Goal: Task Accomplishment & Management: Manage account settings

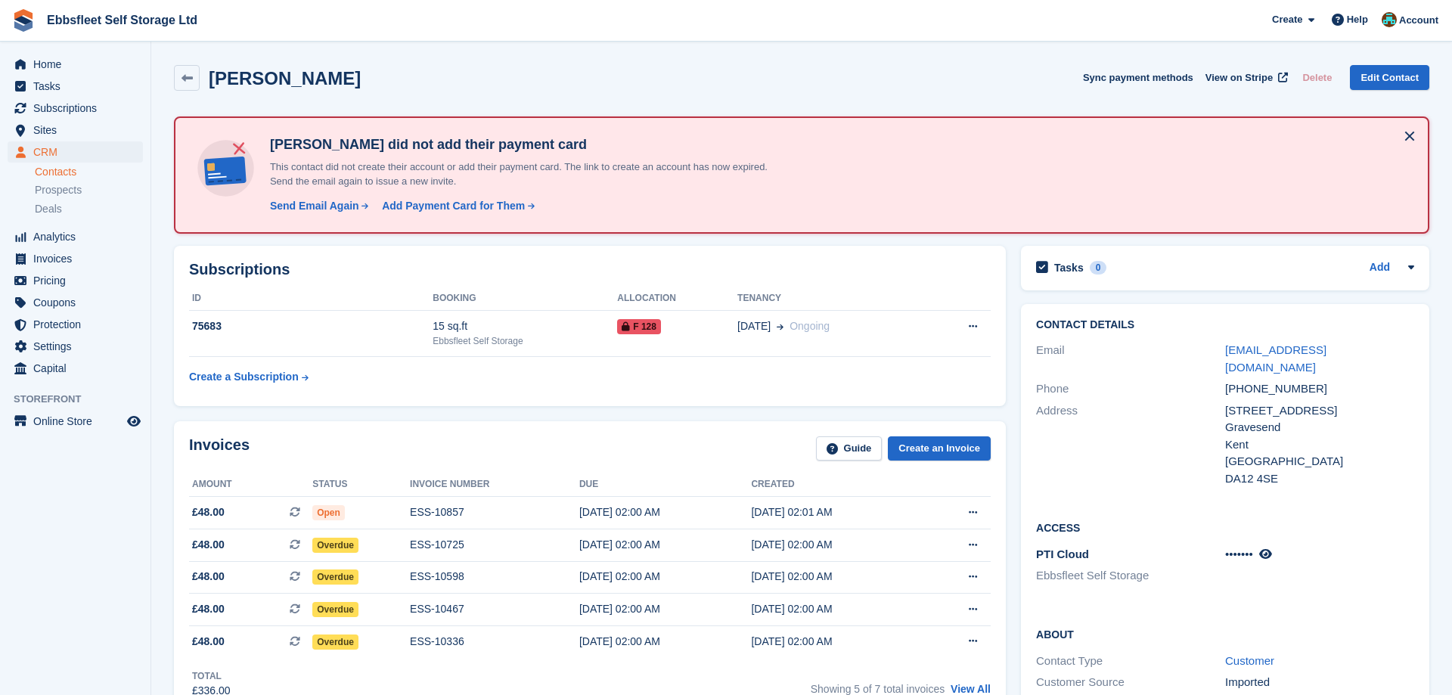
scroll to position [154, 0]
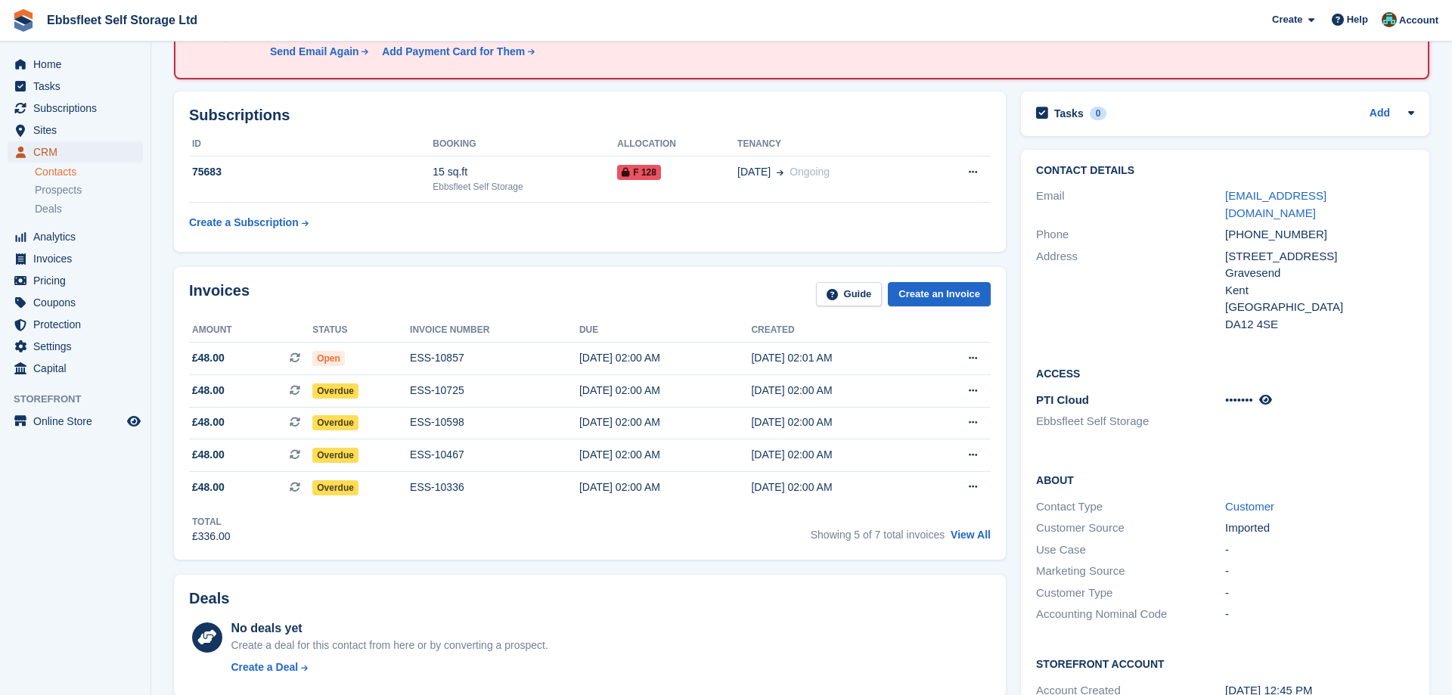
click at [55, 145] on span "CRM" at bounding box center [78, 151] width 91 height 21
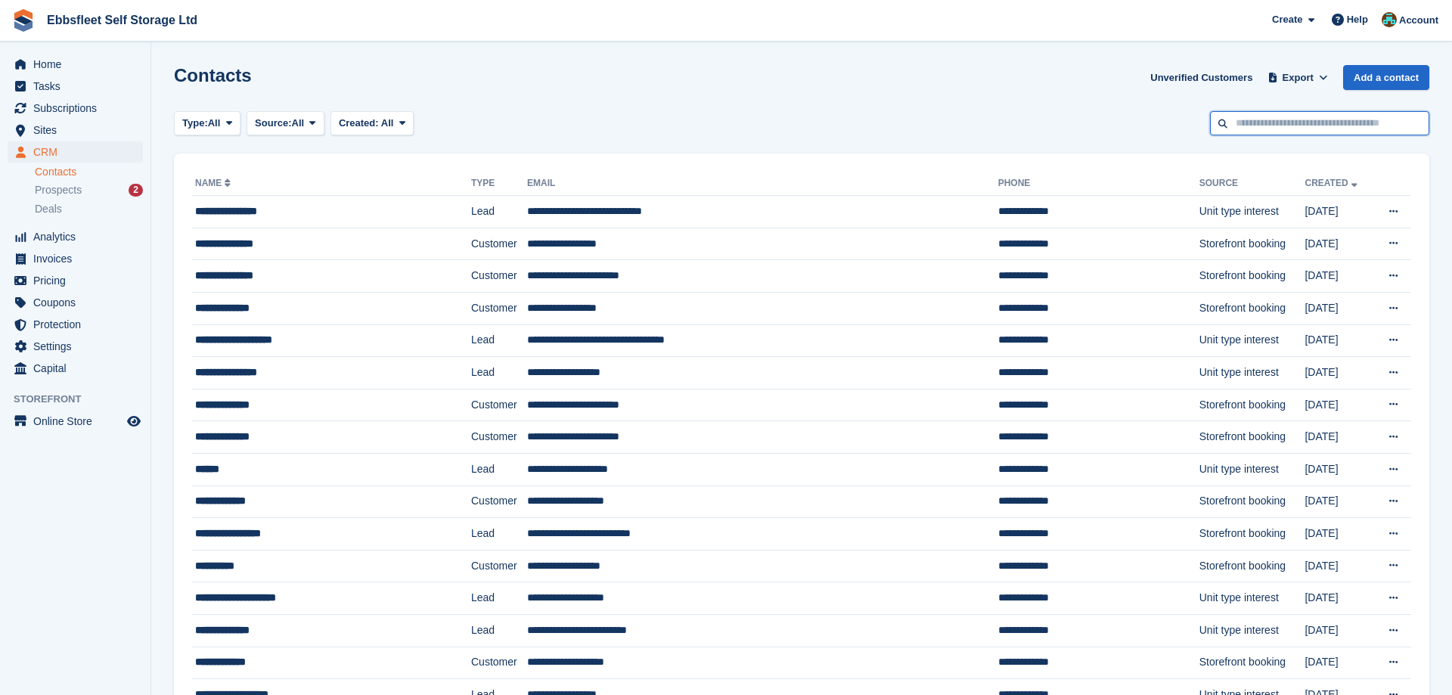
click at [1261, 124] on input "text" at bounding box center [1319, 123] width 219 height 25
type input "******"
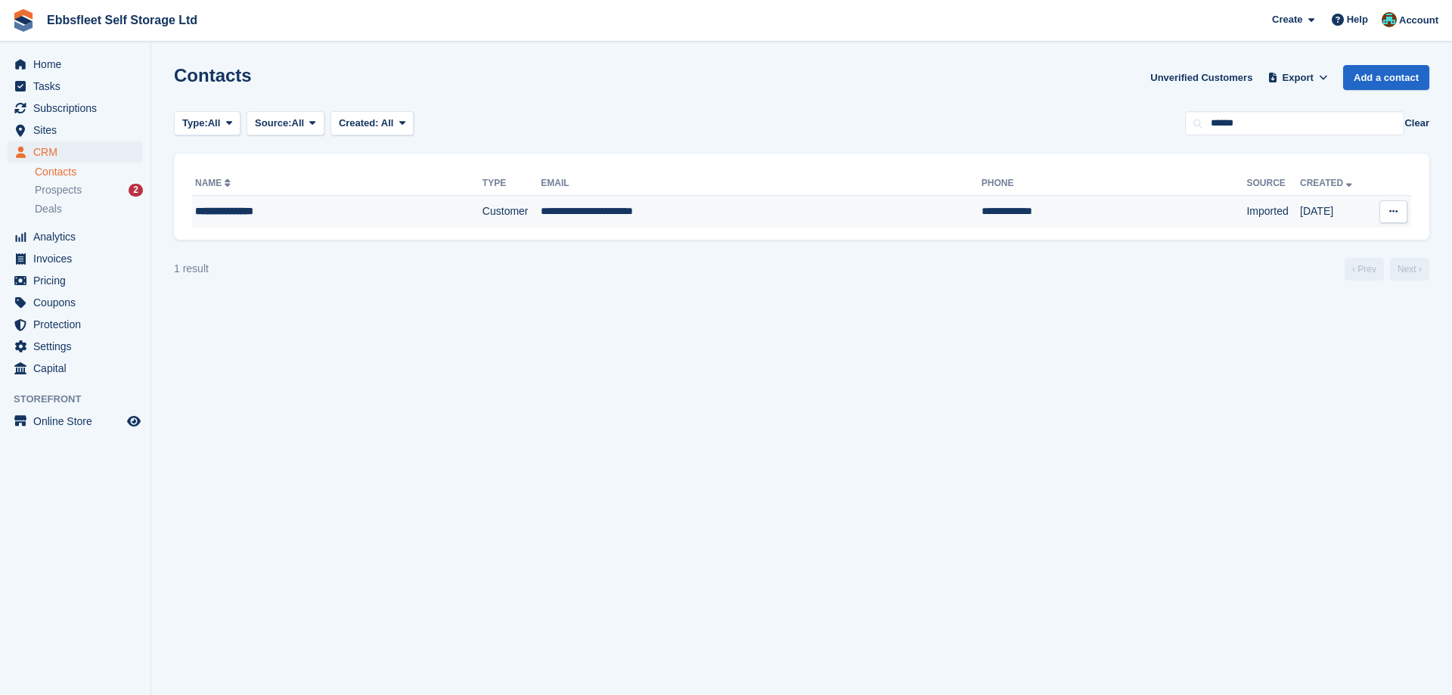
click at [239, 218] on div "**********" at bounding box center [307, 212] width 225 height 16
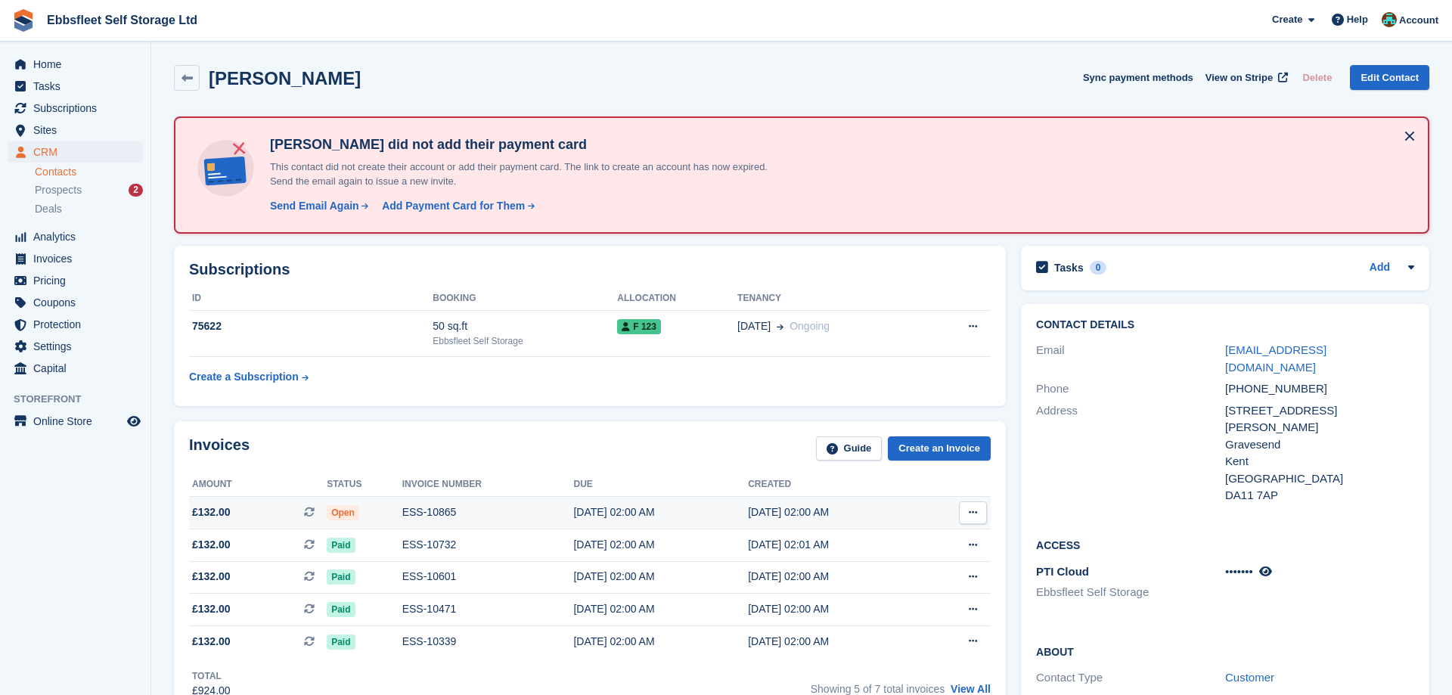
click at [419, 510] on div "ESS-10865" at bounding box center [488, 513] width 172 height 16
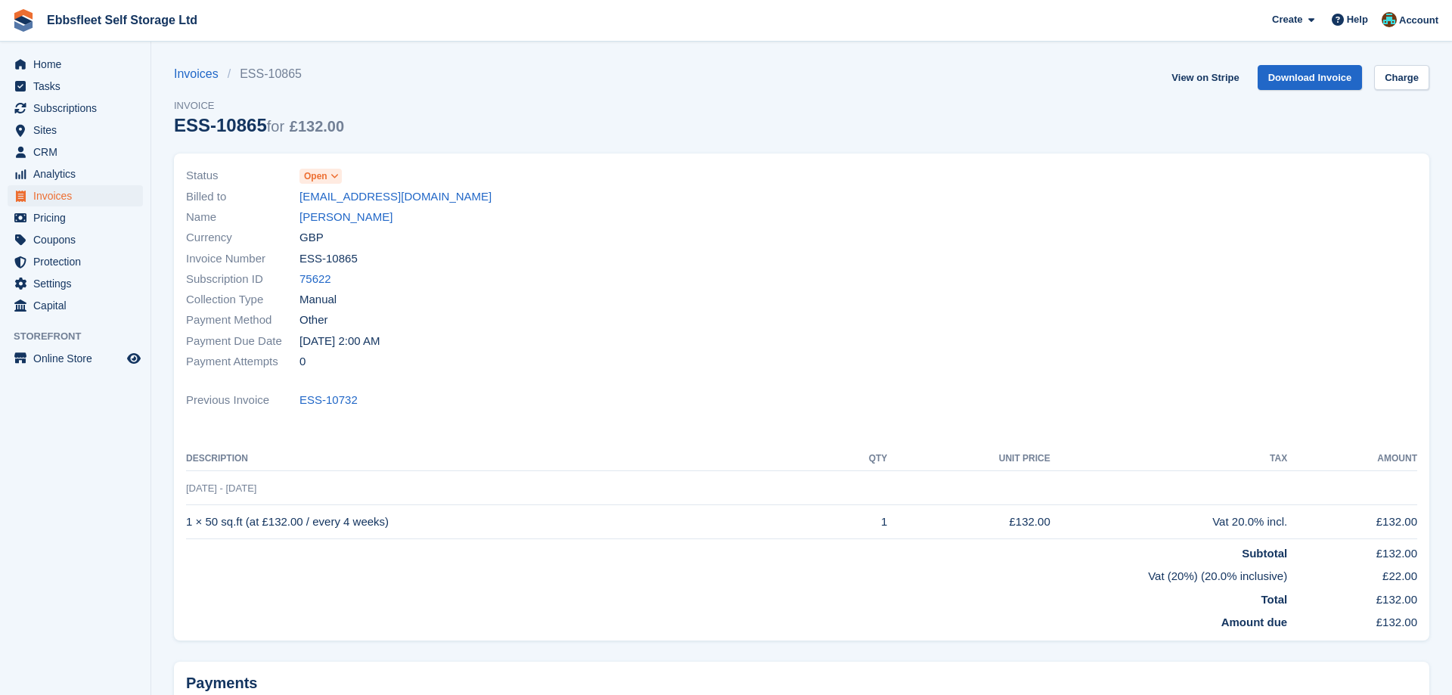
click at [339, 171] on span at bounding box center [335, 176] width 12 height 12
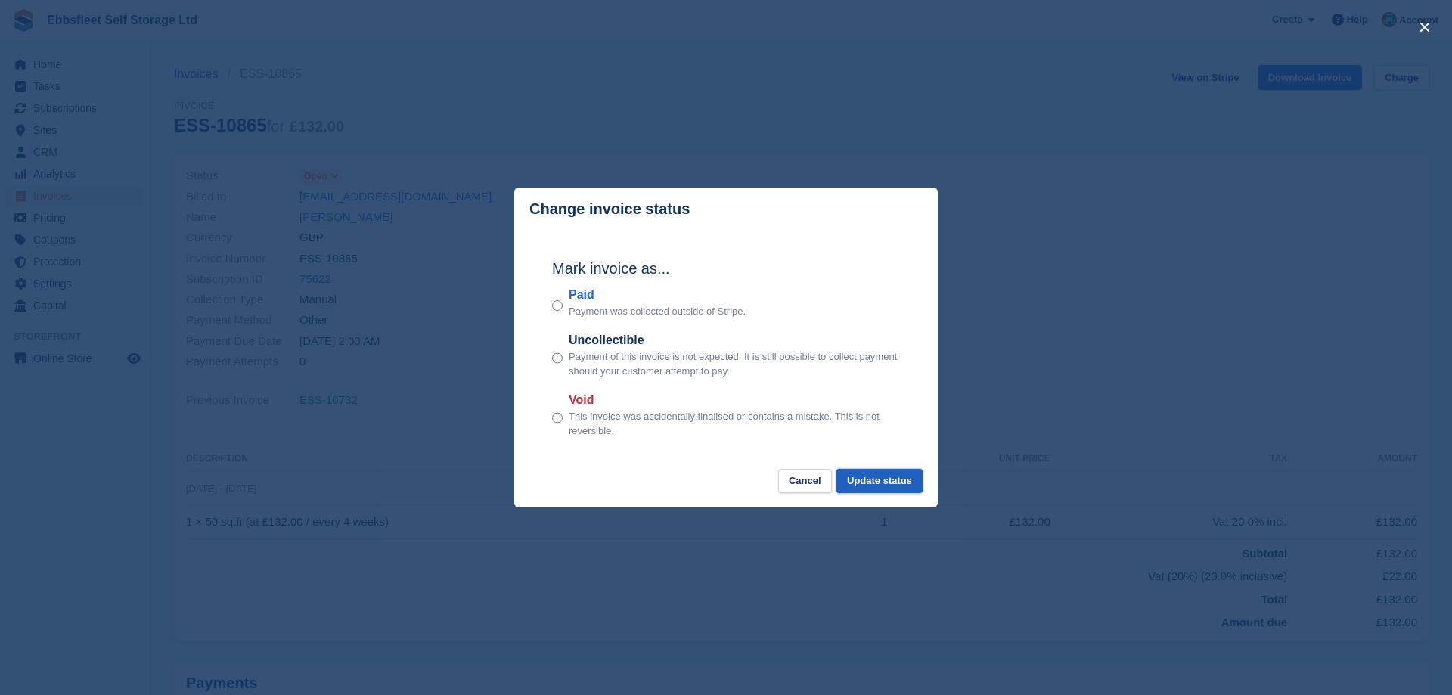
click at [874, 485] on button "Update status" at bounding box center [880, 481] width 86 height 25
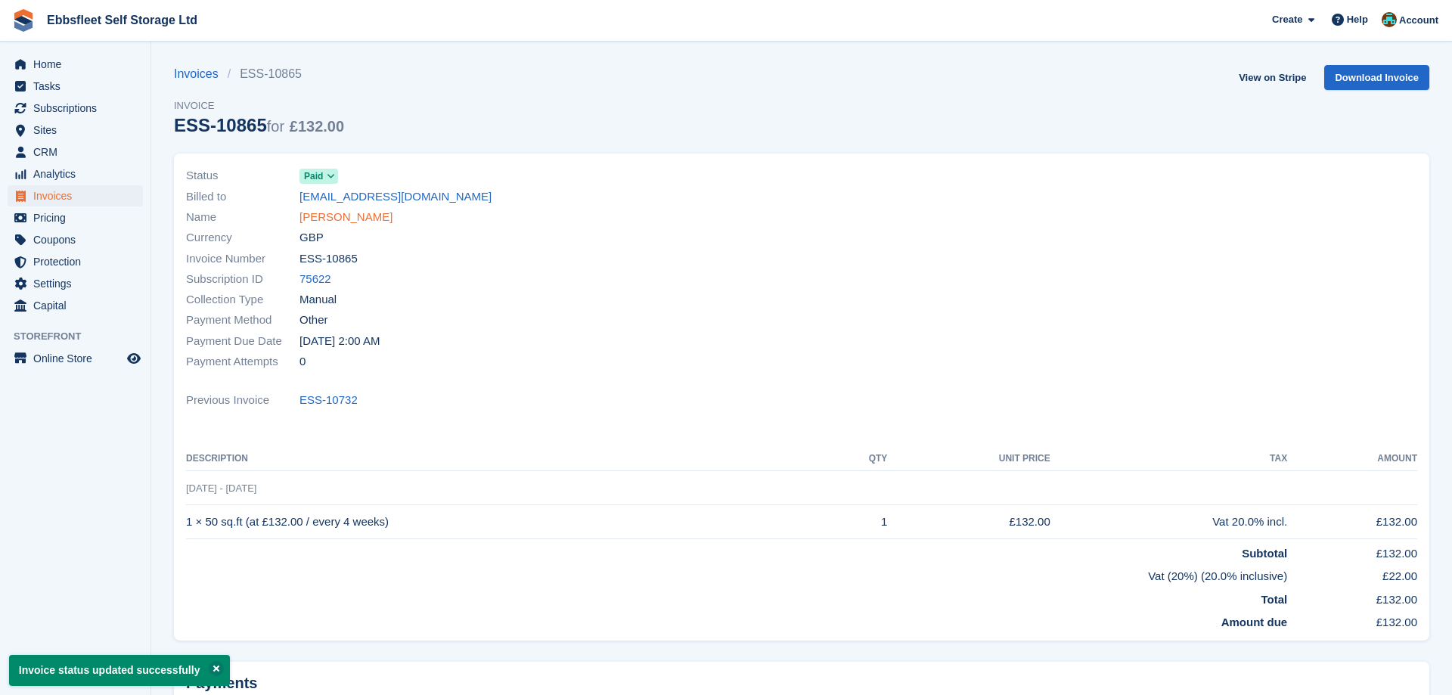
click at [332, 219] on link "Kassia Holmwood" at bounding box center [346, 217] width 93 height 17
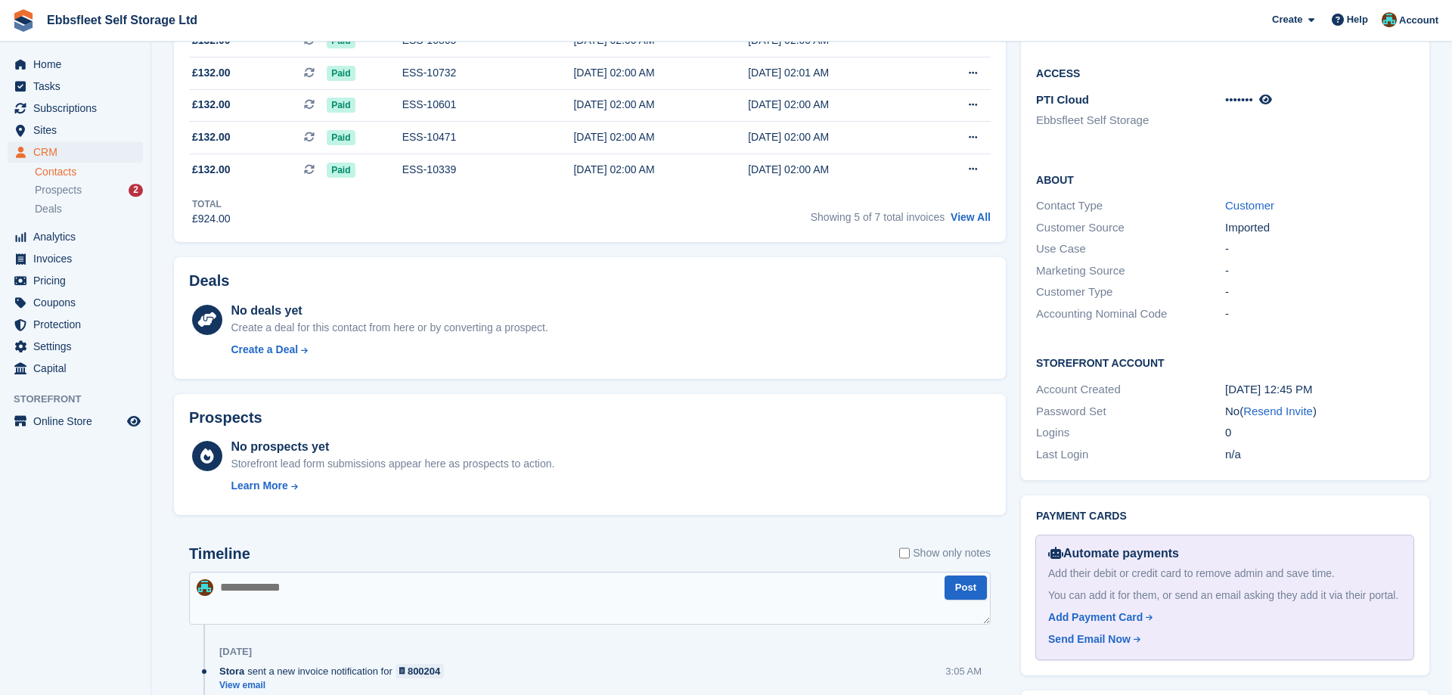
scroll to position [617, 0]
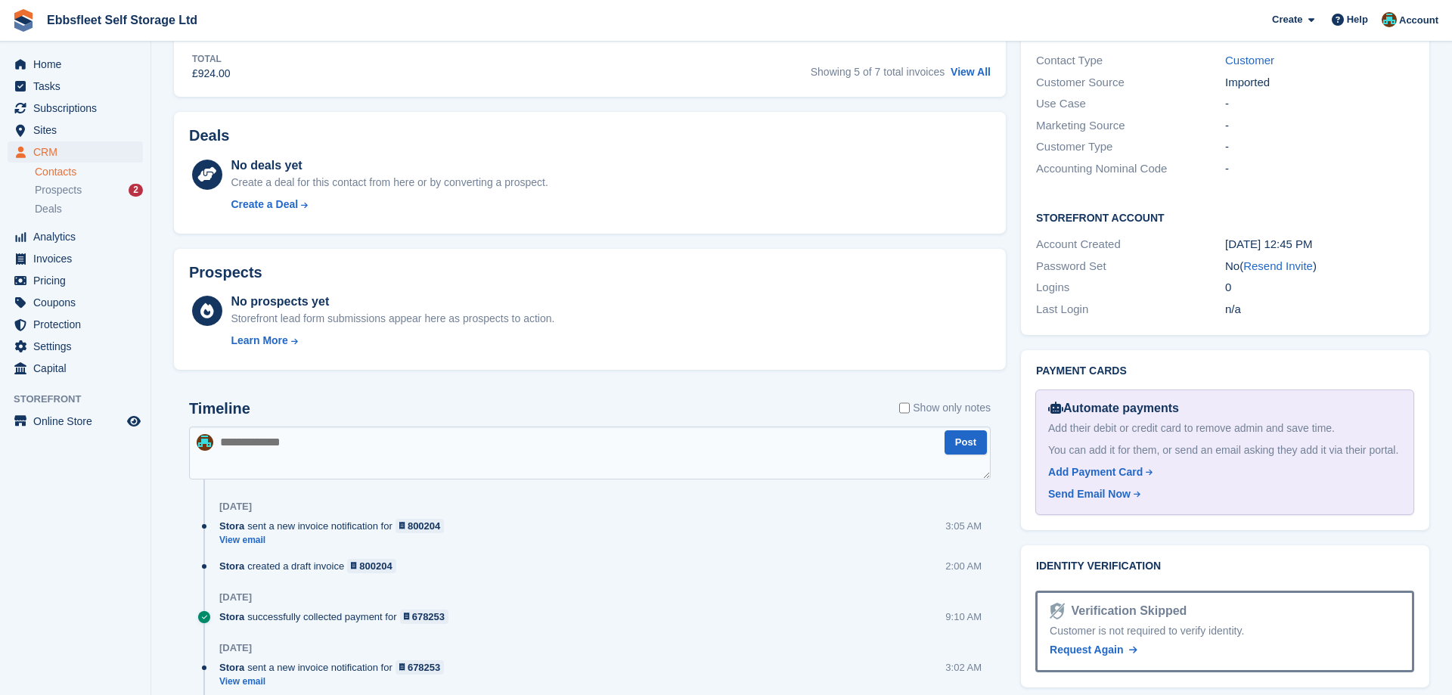
click at [261, 447] on textarea at bounding box center [590, 453] width 802 height 53
type textarea "**********"
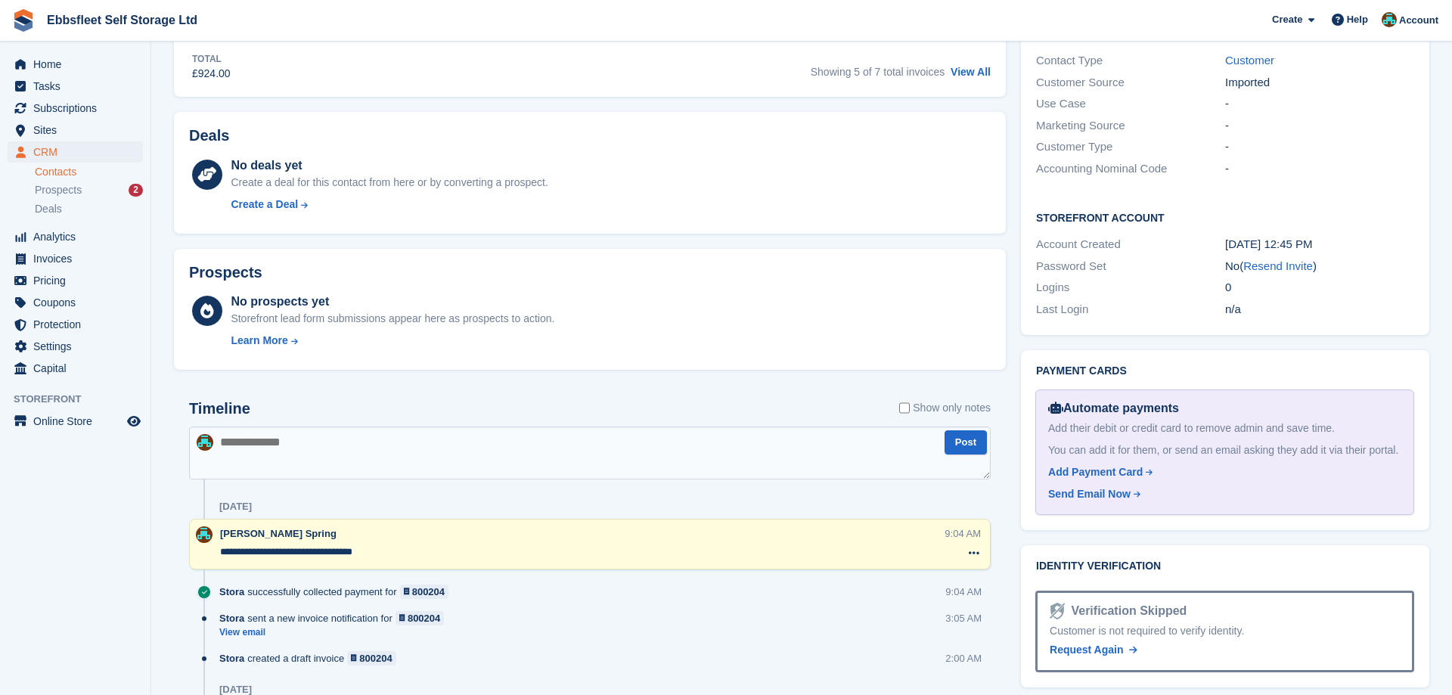
scroll to position [77, 0]
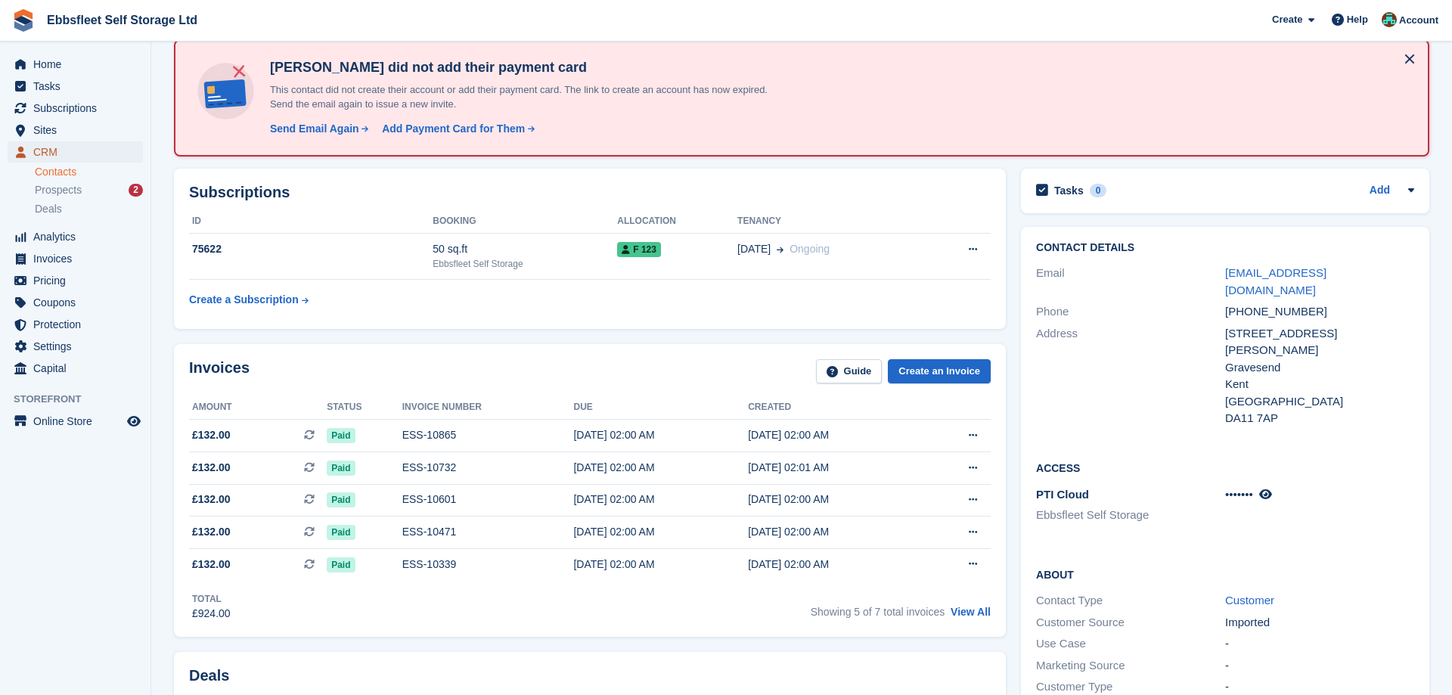
click at [69, 152] on span "CRM" at bounding box center [78, 151] width 91 height 21
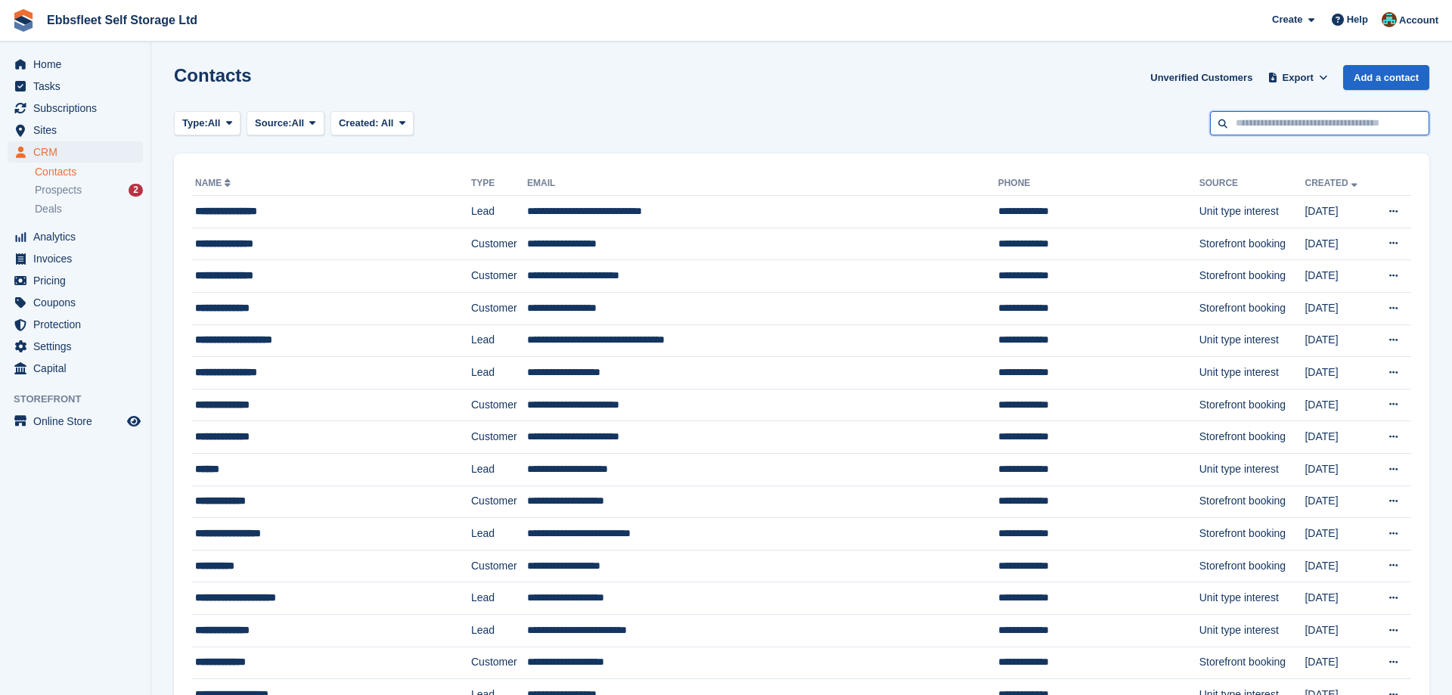
click at [1261, 128] on input "text" at bounding box center [1319, 123] width 219 height 25
type input "********"
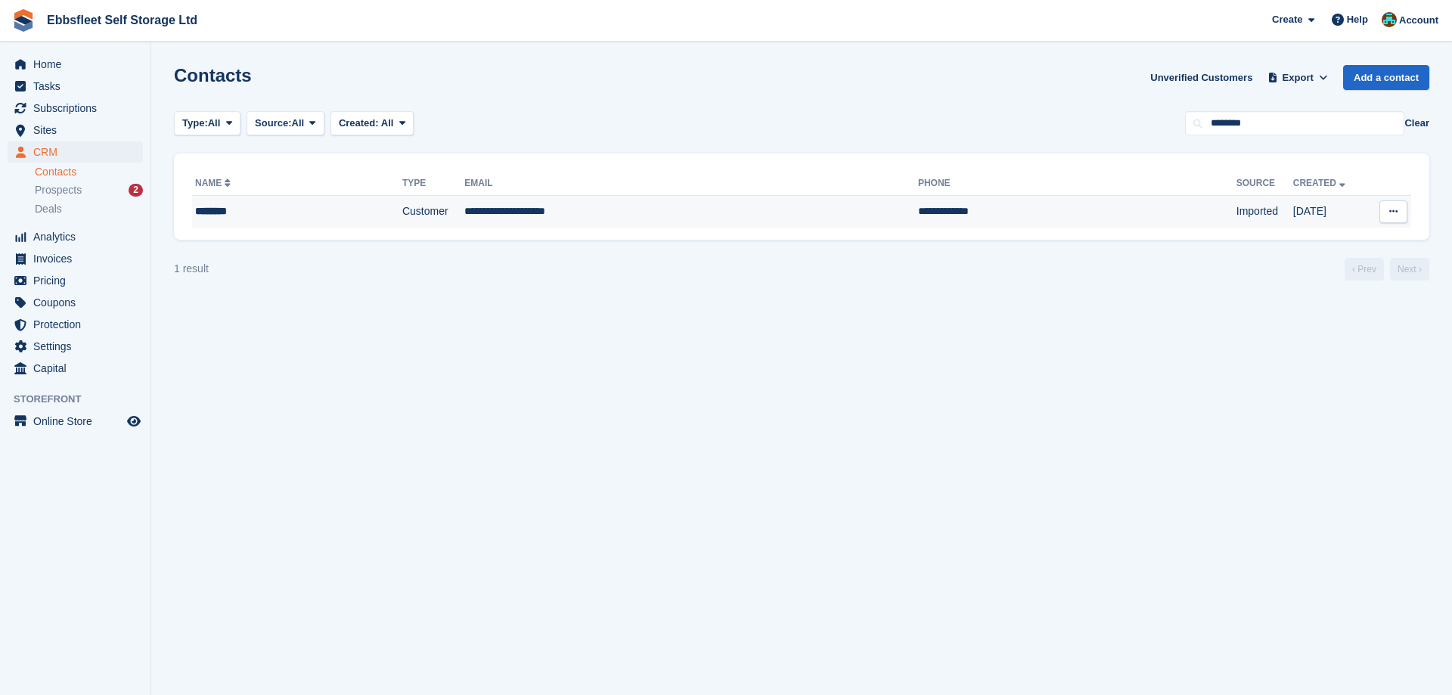
click at [211, 215] on div "********" at bounding box center [271, 212] width 152 height 16
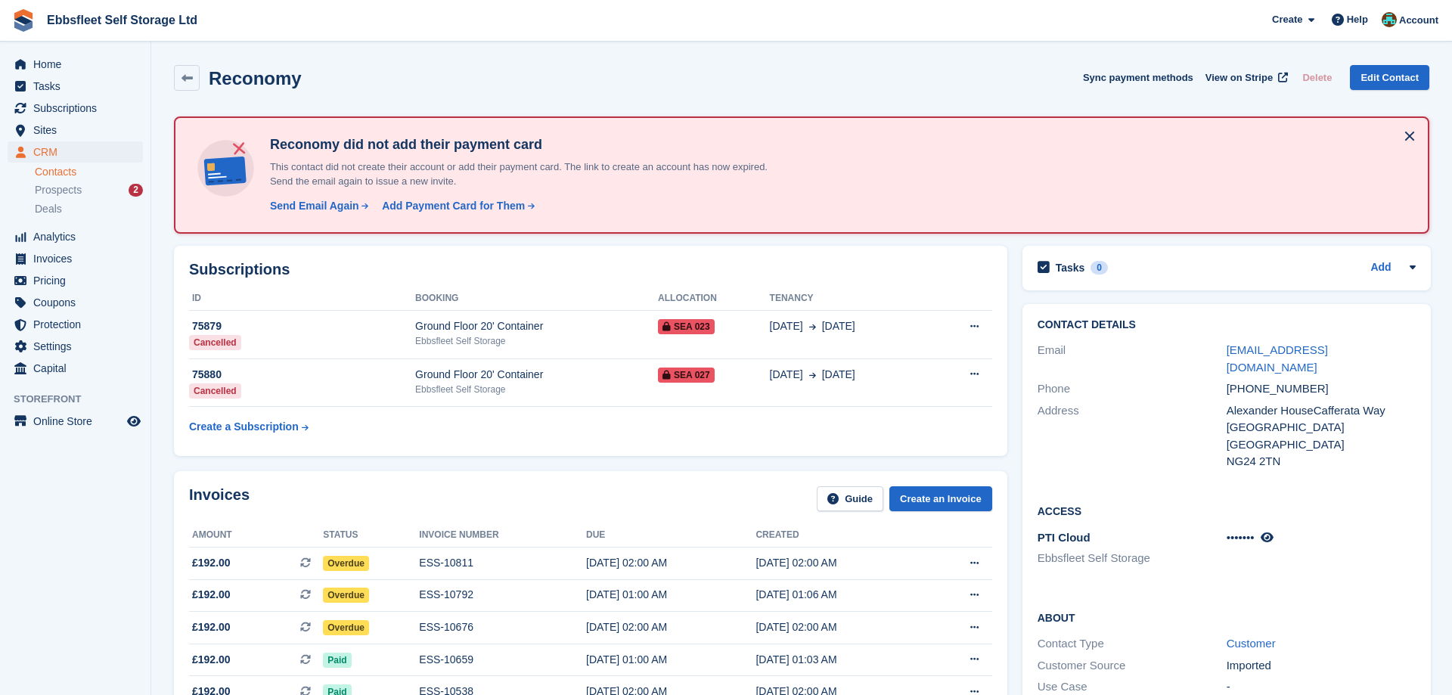
scroll to position [77, 0]
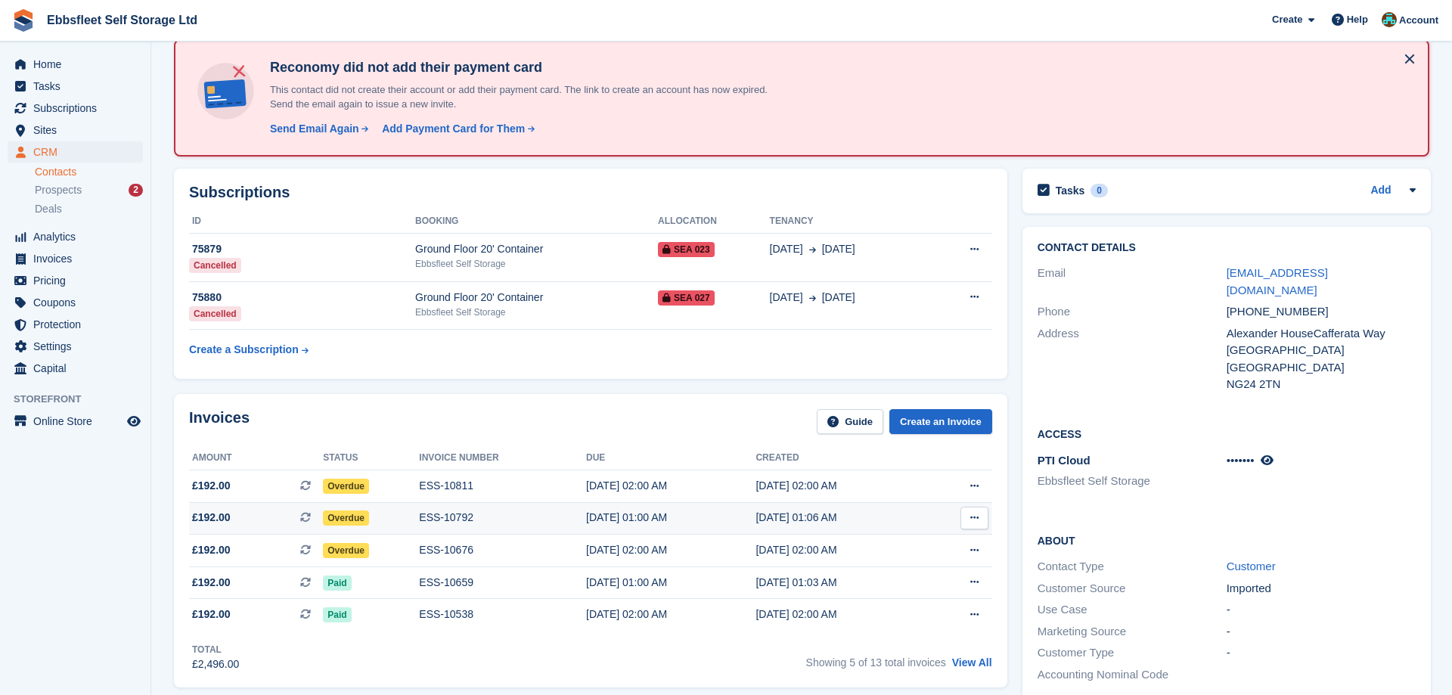
click at [978, 514] on button at bounding box center [975, 518] width 28 height 23
click at [927, 546] on p "Download PDF" at bounding box center [916, 548] width 132 height 20
click at [977, 482] on icon at bounding box center [975, 486] width 8 height 10
click at [904, 517] on p "Download PDF" at bounding box center [916, 516] width 132 height 20
click at [67, 114] on span "Subscriptions" at bounding box center [78, 108] width 91 height 21
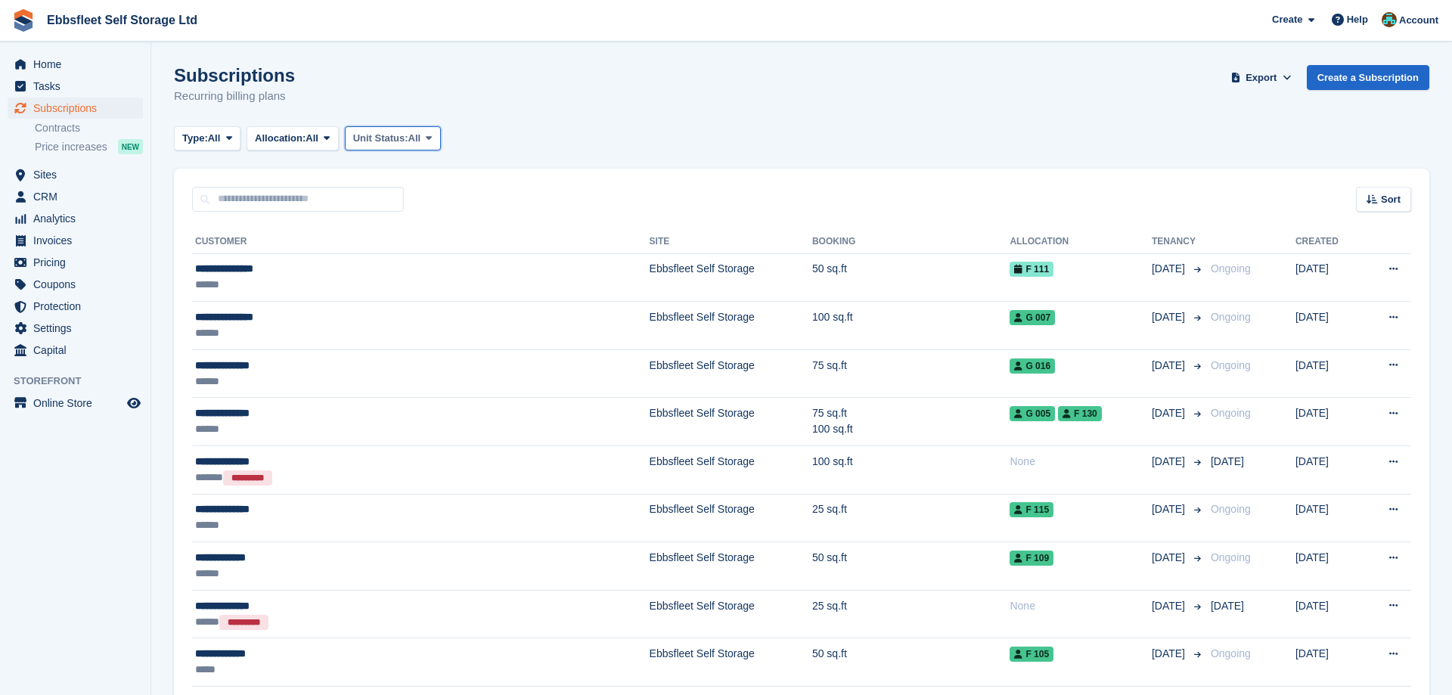
click at [433, 136] on span at bounding box center [429, 138] width 12 height 12
click at [397, 231] on link "Overlocked" at bounding box center [418, 228] width 132 height 27
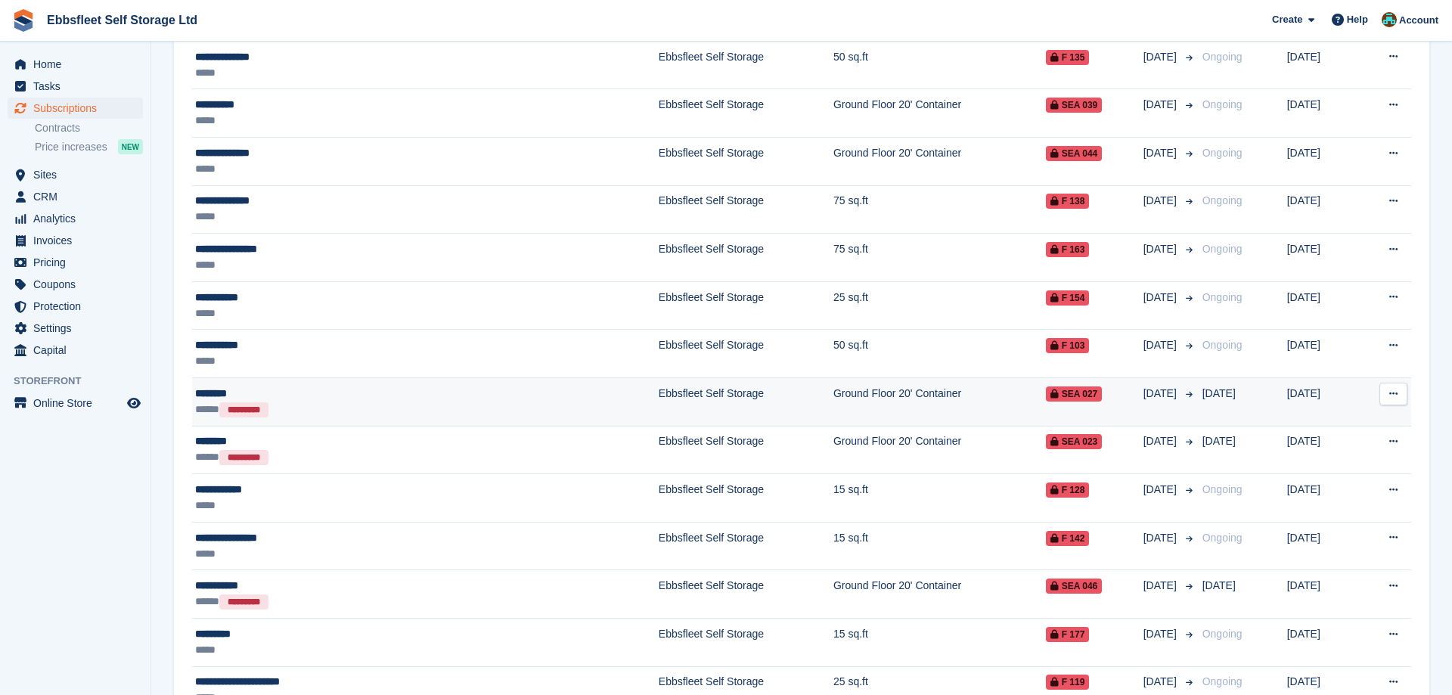
scroll to position [386, 0]
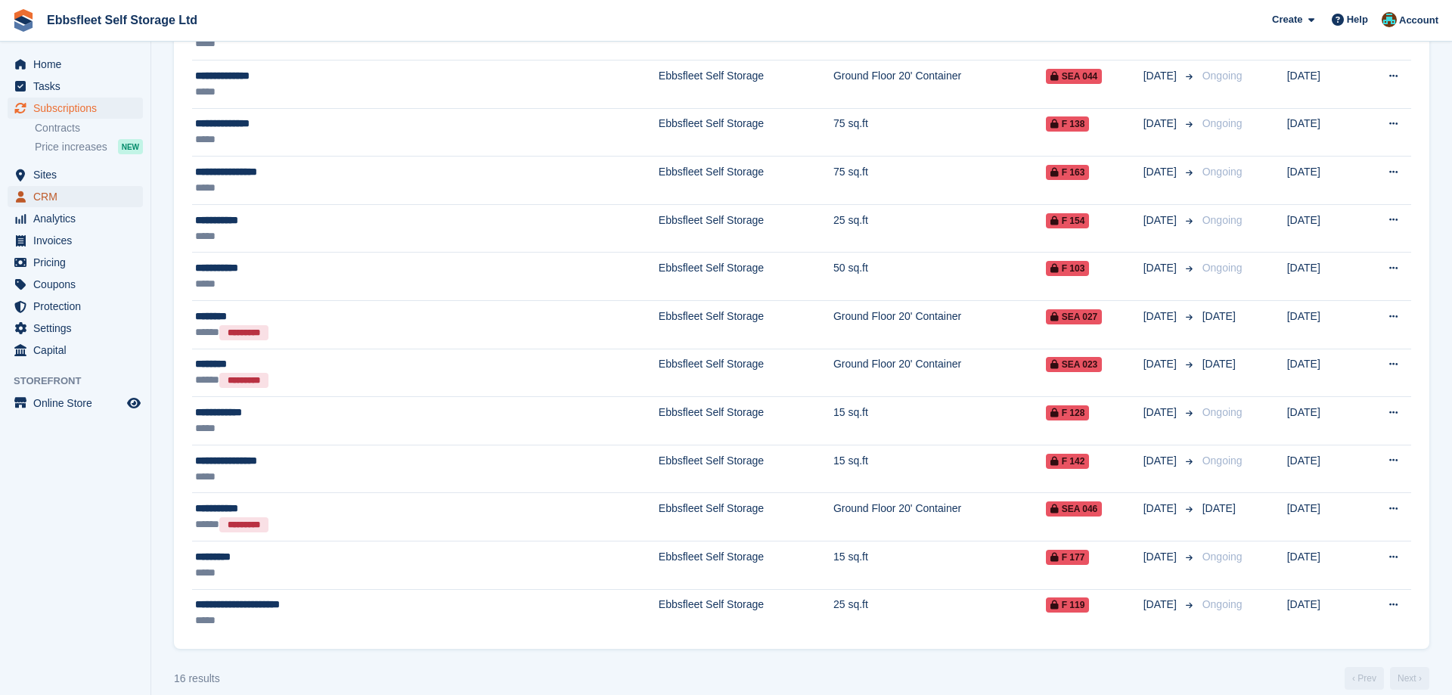
click at [43, 195] on span "CRM" at bounding box center [78, 196] width 91 height 21
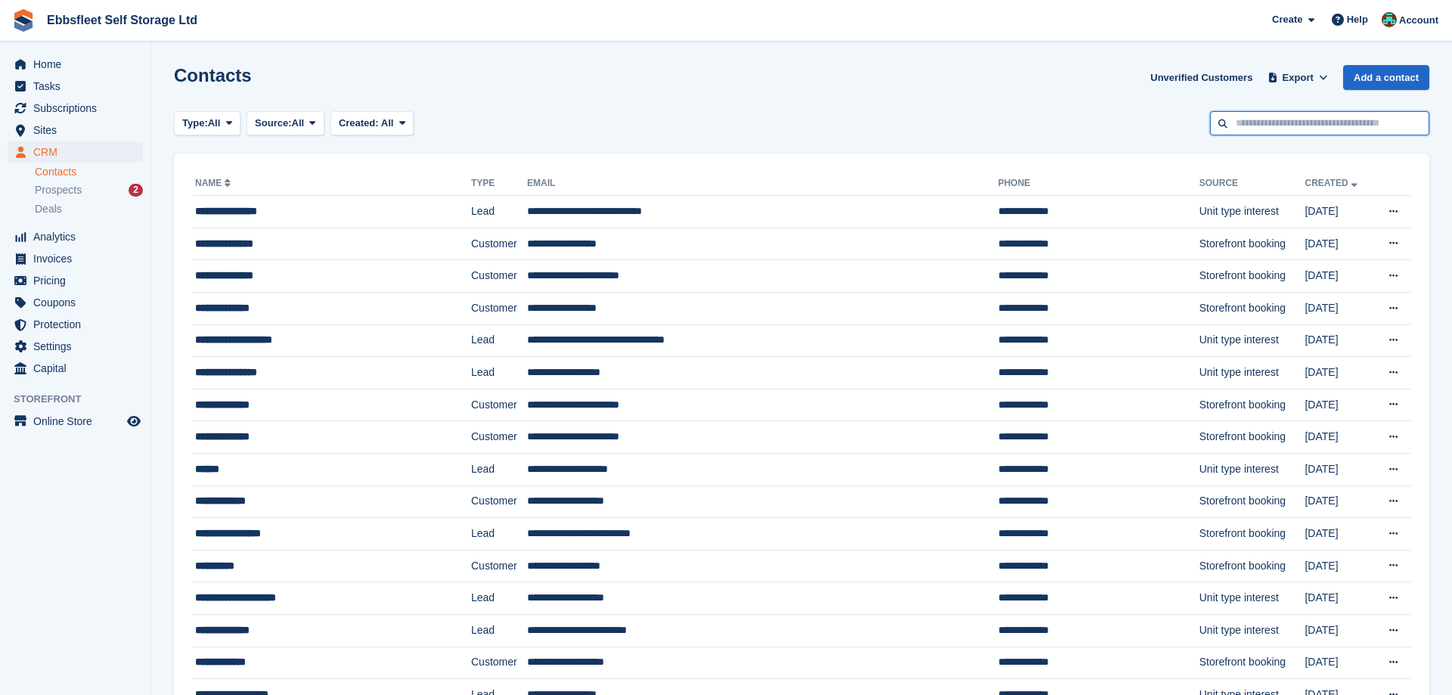
drag, startPoint x: 1238, startPoint y: 124, endPoint x: 1248, endPoint y: 132, distance: 13.0
click at [1238, 124] on input "text" at bounding box center [1319, 123] width 219 height 25
type input "****"
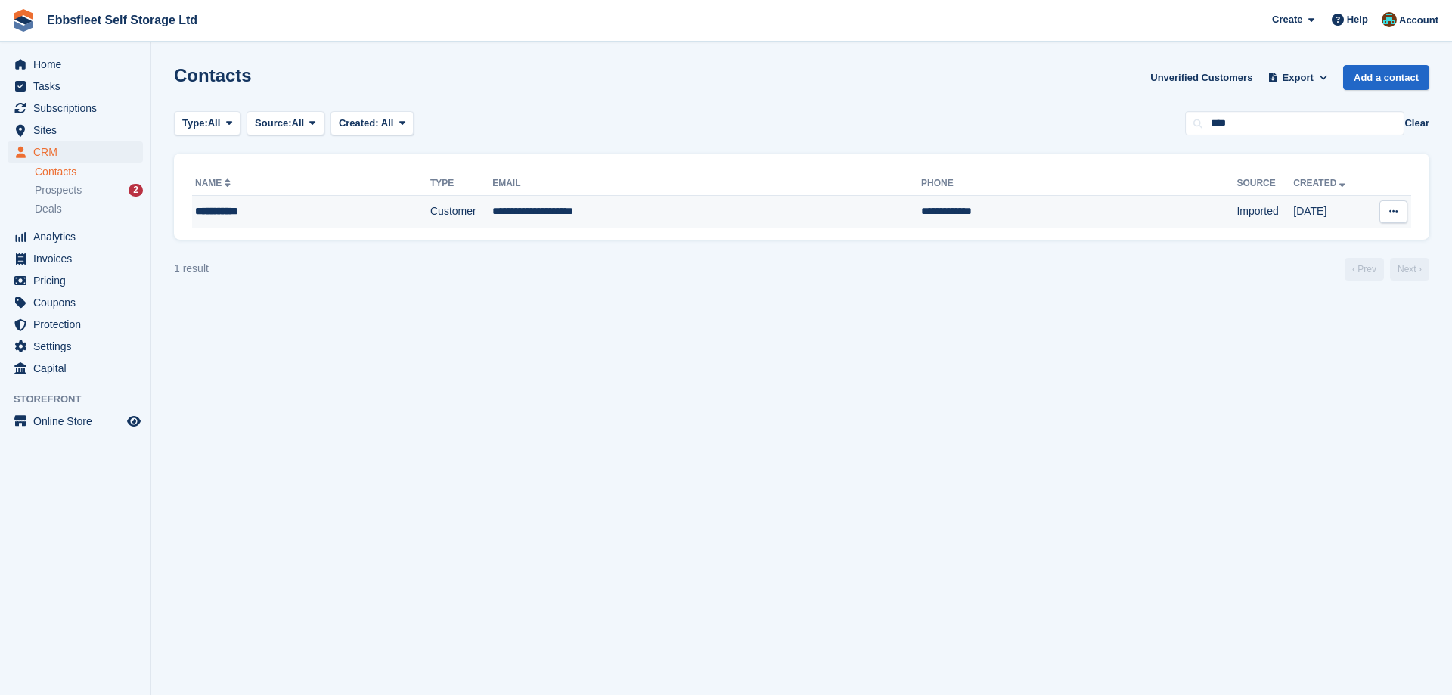
click at [201, 213] on div "**********" at bounding box center [281, 212] width 173 height 16
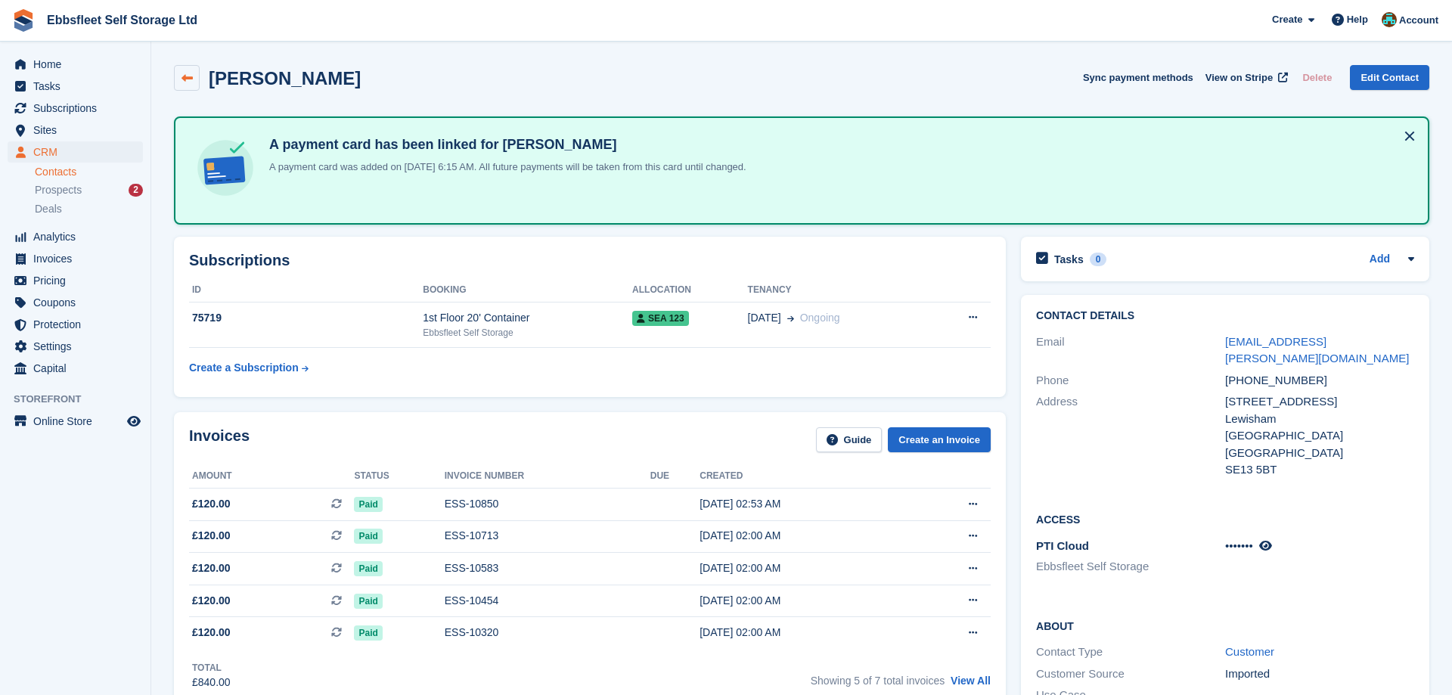
click at [185, 71] on link at bounding box center [187, 78] width 26 height 26
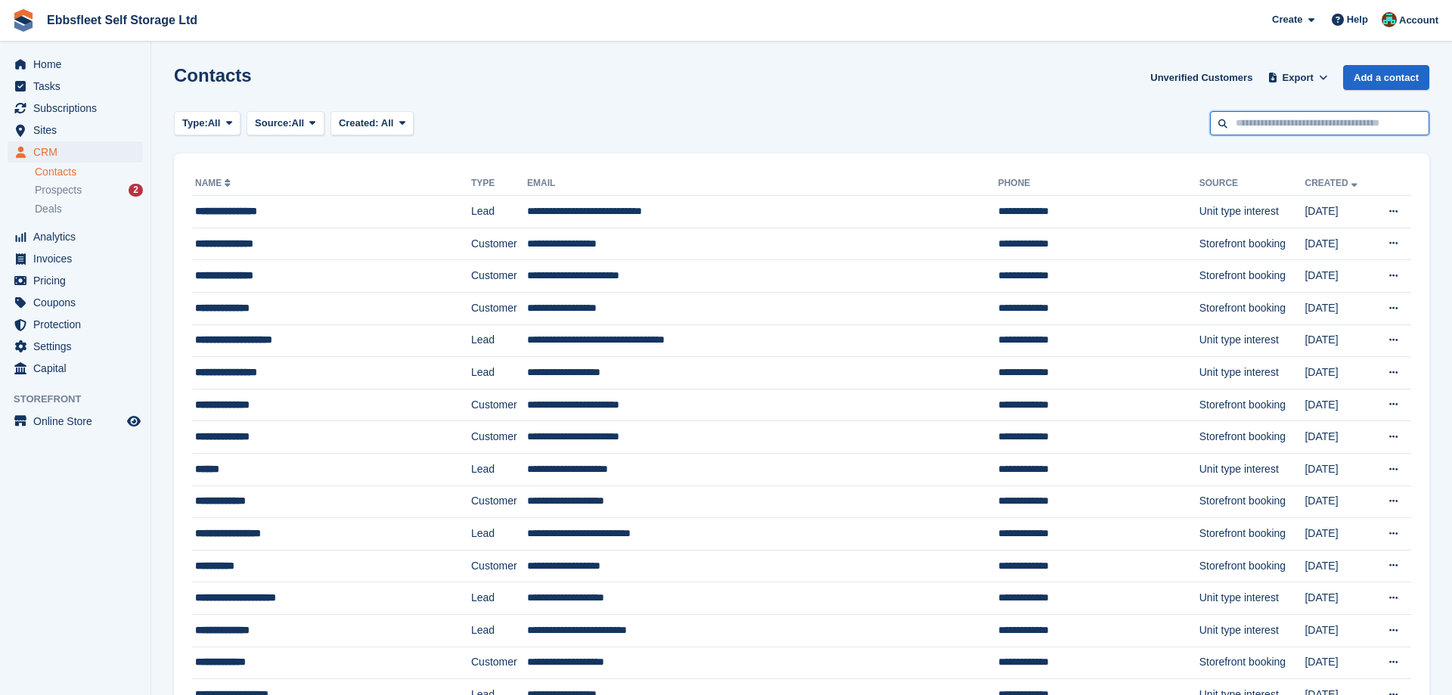
click at [1275, 125] on input "text" at bounding box center [1319, 123] width 219 height 25
type input "****"
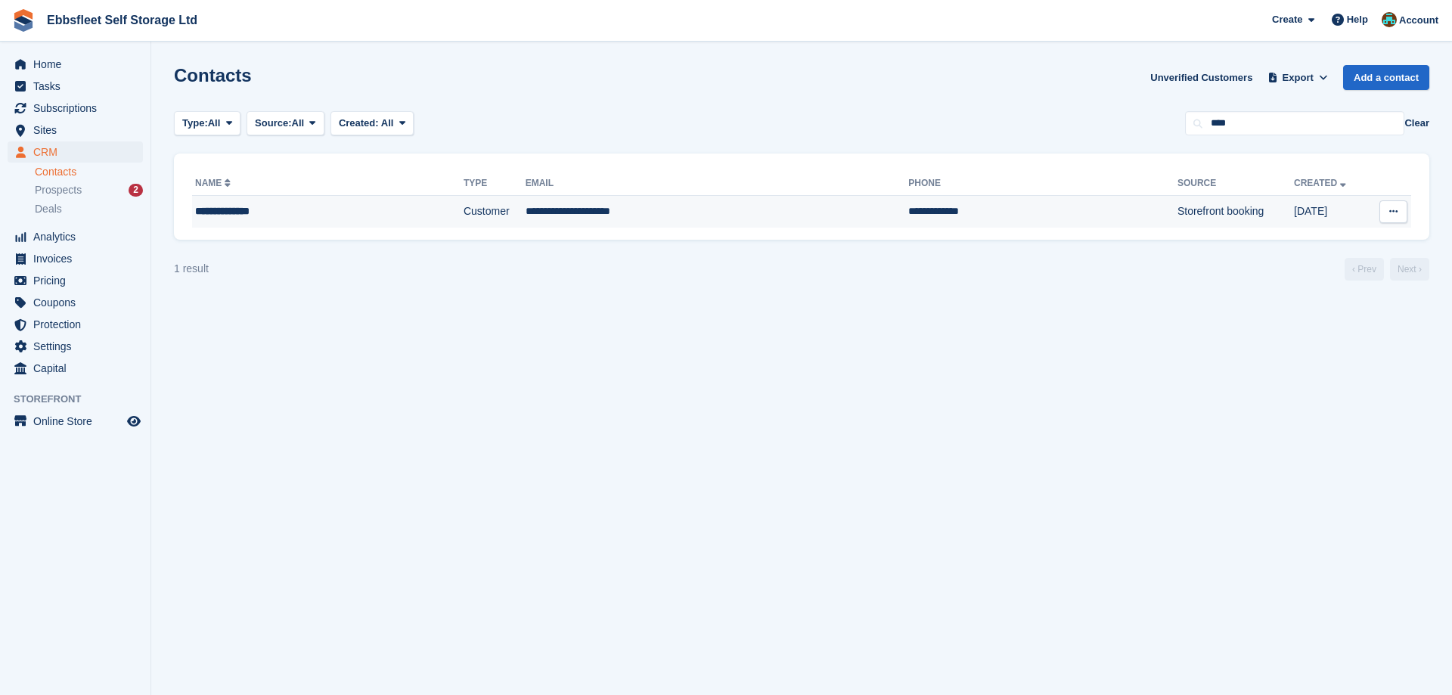
click at [236, 204] on div "**********" at bounding box center [294, 212] width 198 height 16
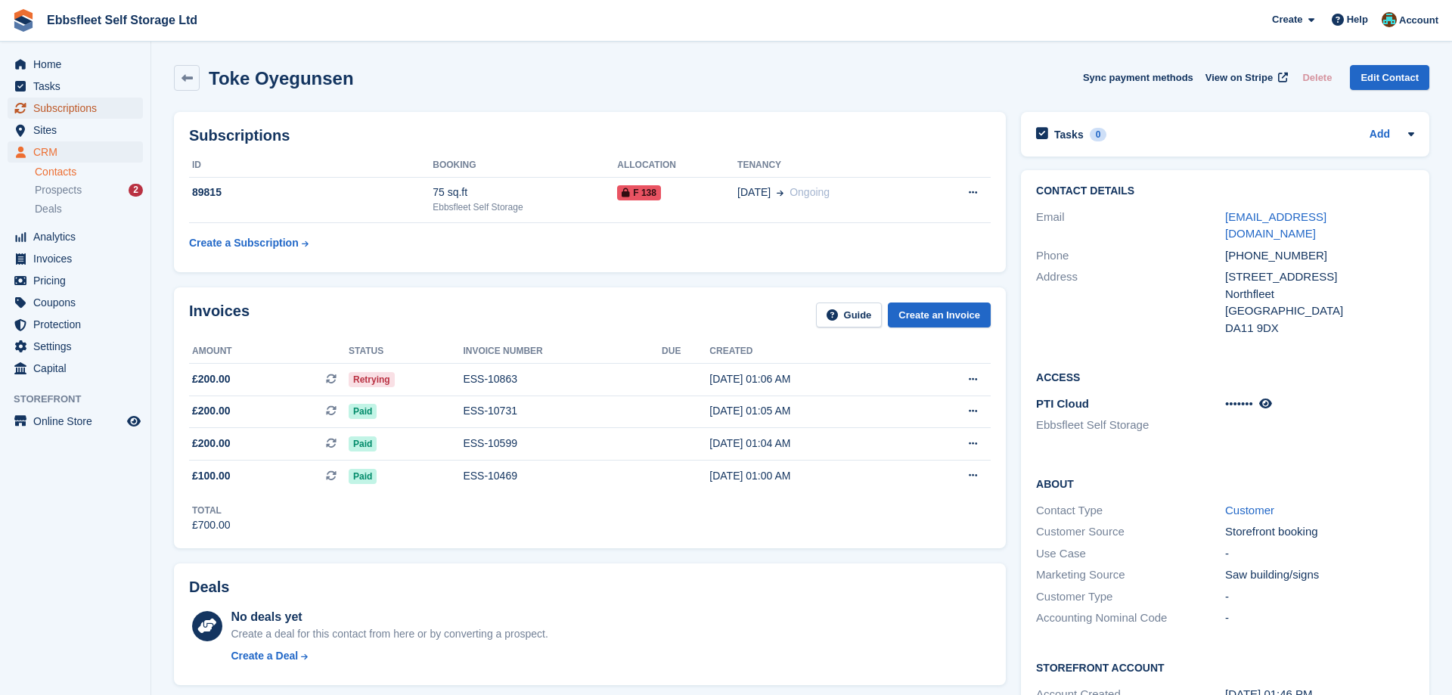
click at [96, 110] on span "Subscriptions" at bounding box center [78, 108] width 91 height 21
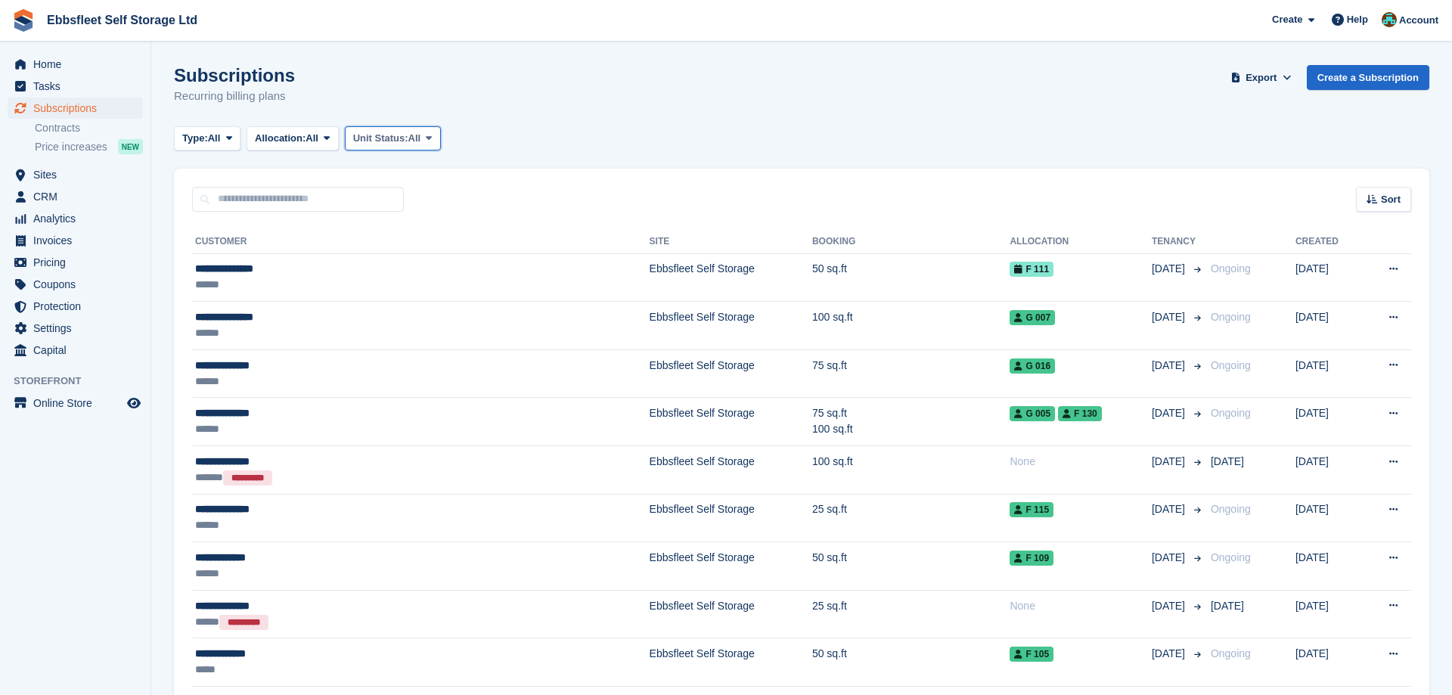
click at [441, 133] on button "Unit Status: All" at bounding box center [393, 138] width 96 height 25
click at [419, 225] on link "Overlocked" at bounding box center [418, 228] width 132 height 27
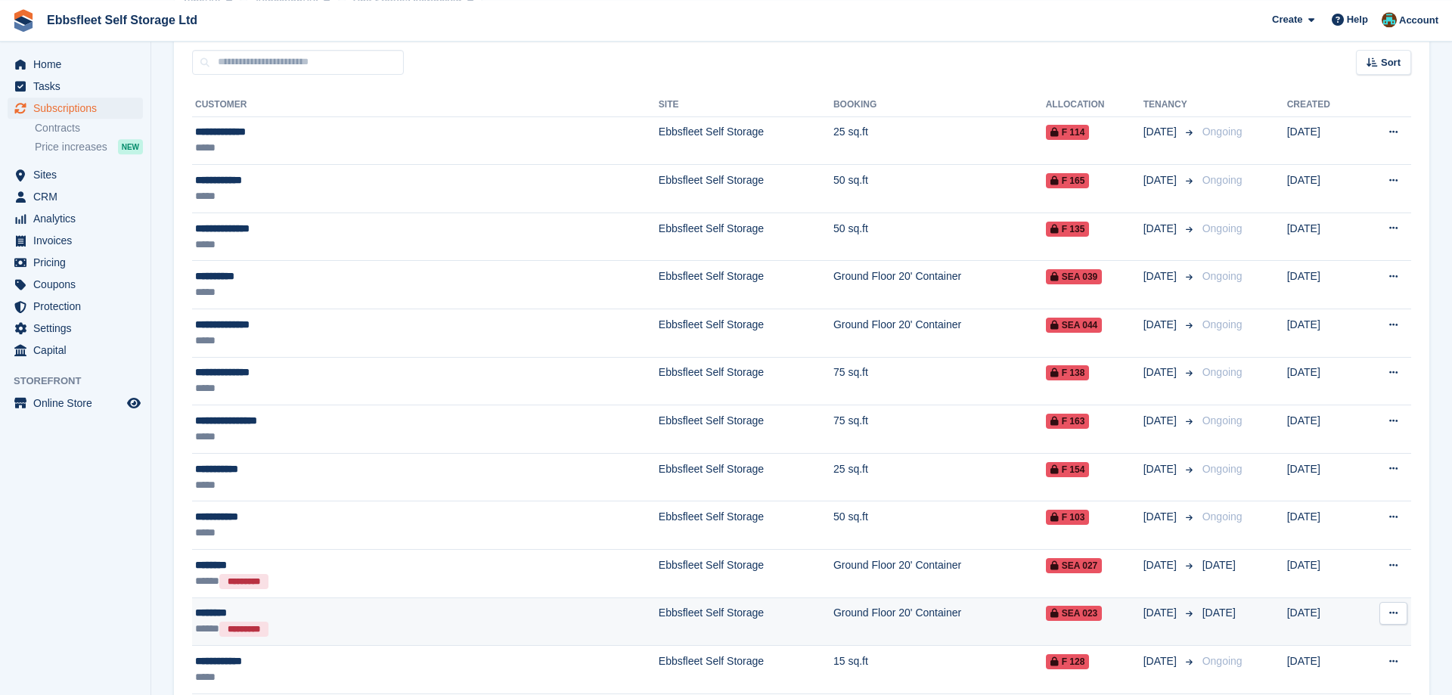
scroll to position [95, 0]
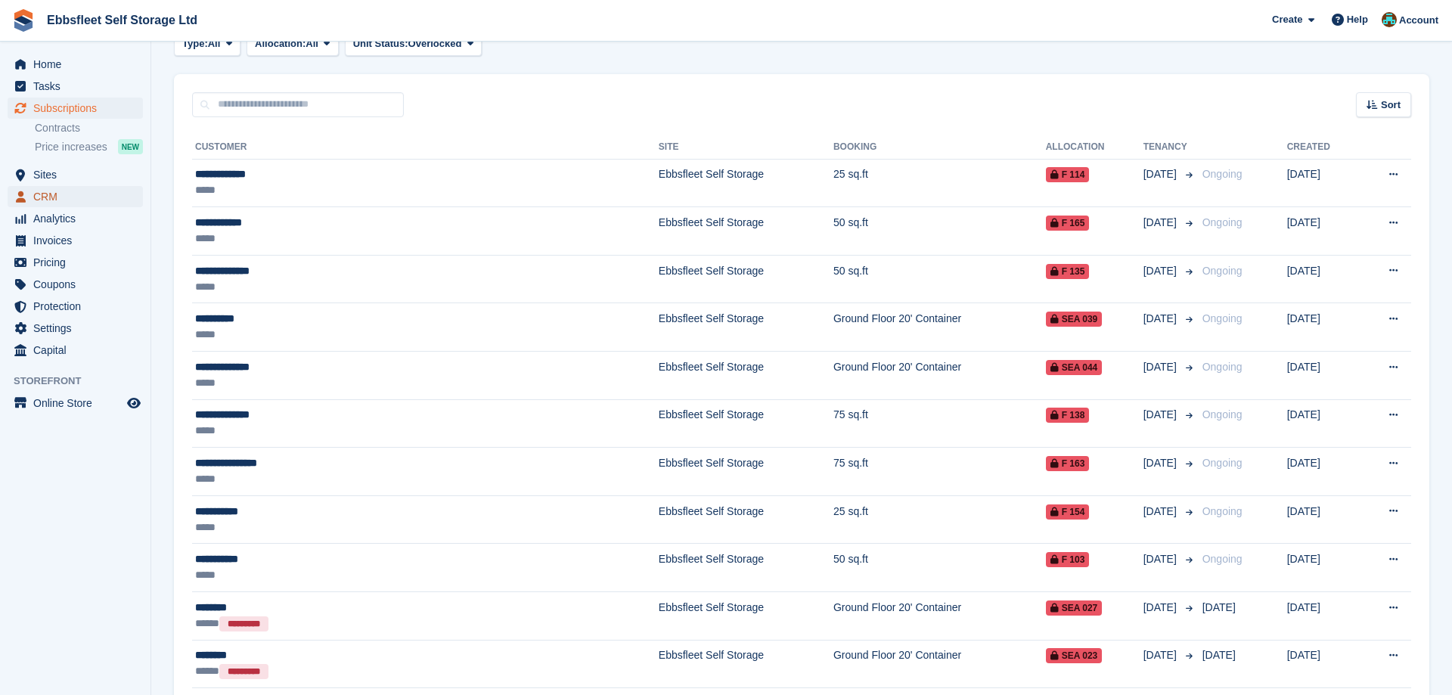
click at [73, 204] on span "CRM" at bounding box center [78, 196] width 91 height 21
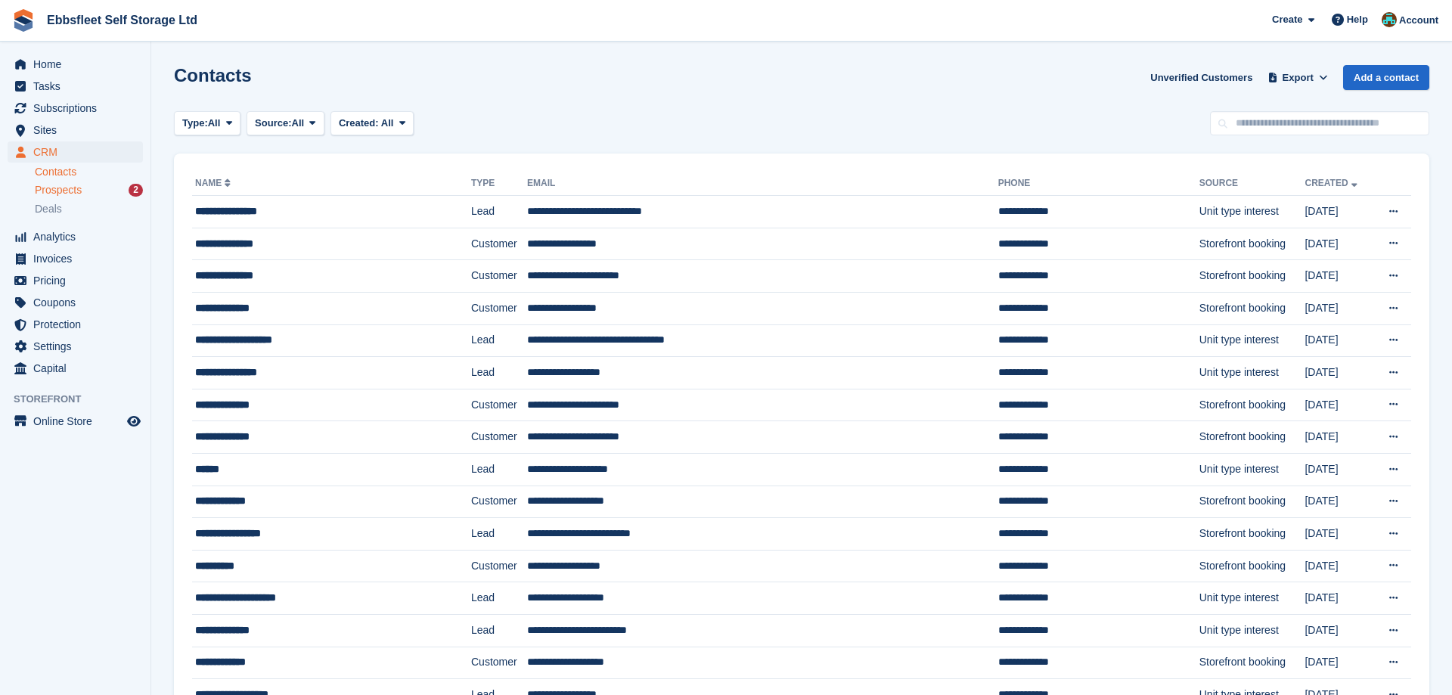
click at [70, 188] on span "Prospects" at bounding box center [58, 190] width 47 height 14
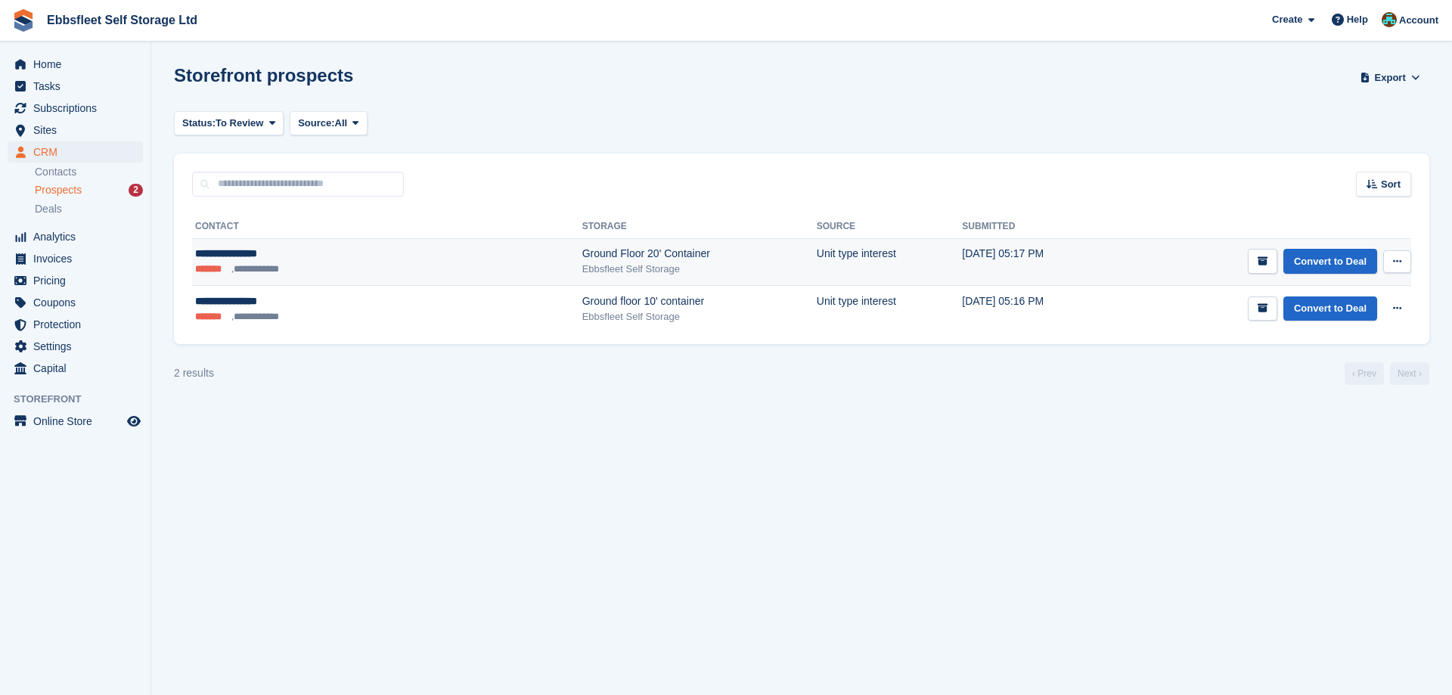
click at [1404, 260] on button at bounding box center [1398, 261] width 28 height 23
click at [1329, 339] on p "Delete prospect" at bounding box center [1339, 344] width 132 height 20
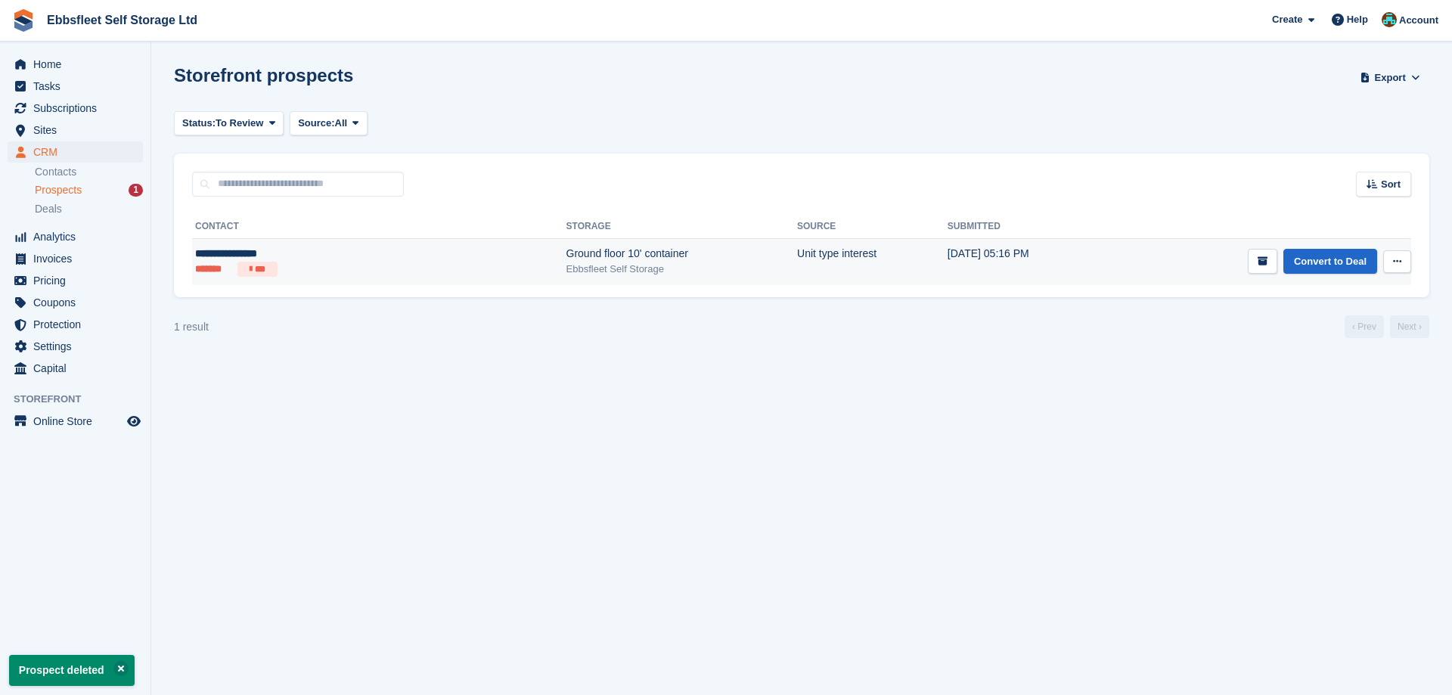
click at [1395, 261] on icon at bounding box center [1397, 261] width 8 height 10
click at [1325, 343] on p "Delete prospect" at bounding box center [1339, 344] width 132 height 20
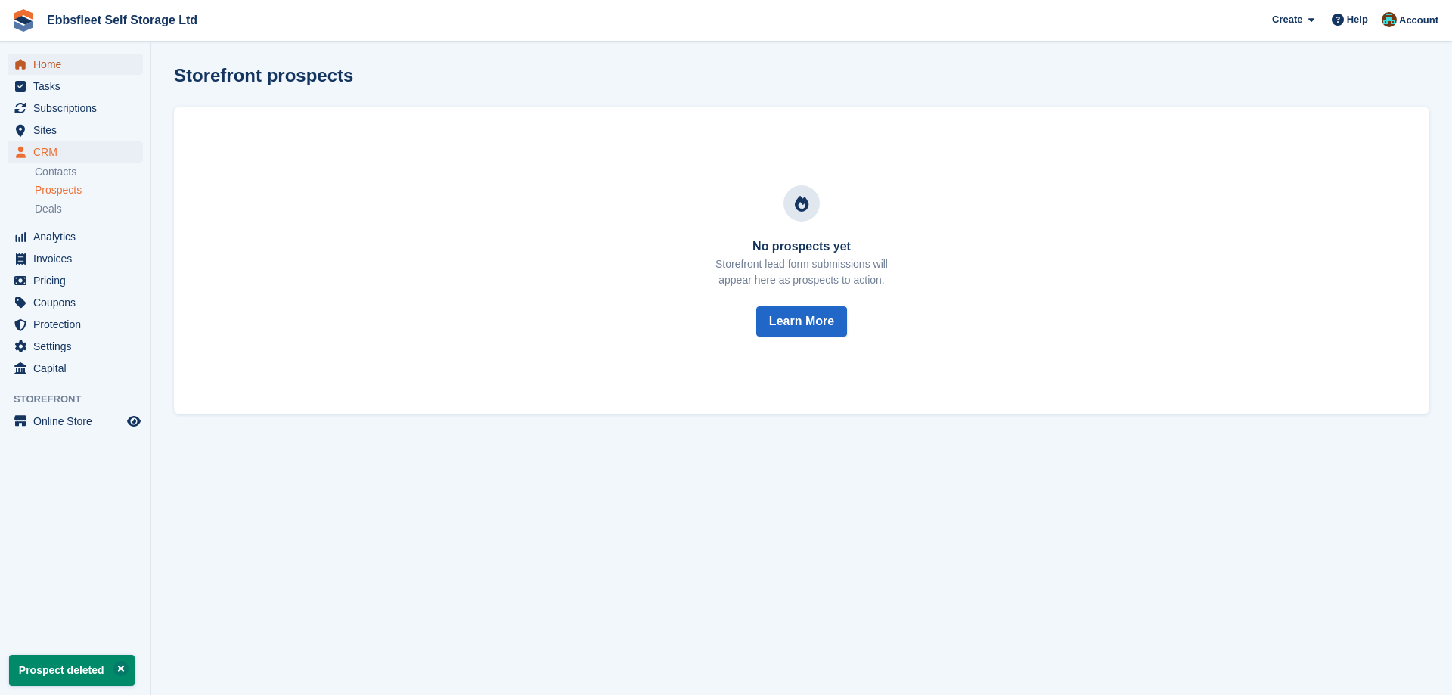
click at [85, 61] on span "Home" at bounding box center [78, 64] width 91 height 21
